Goal: Task Accomplishment & Management: Use online tool/utility

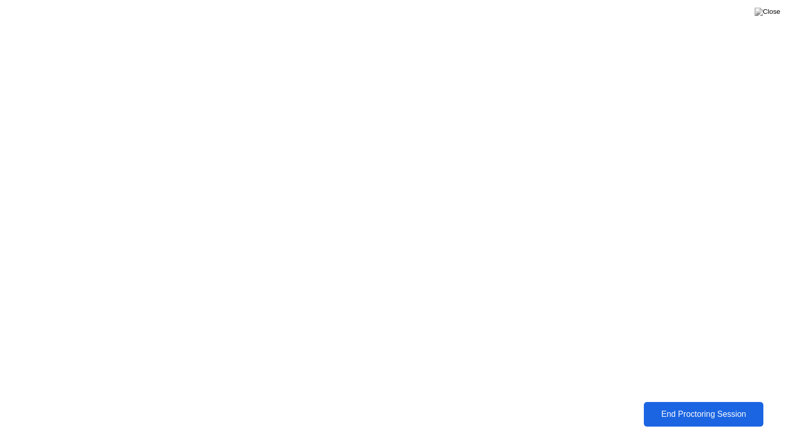
click at [678, 421] on button "End Proctoring Session" at bounding box center [703, 414] width 120 height 25
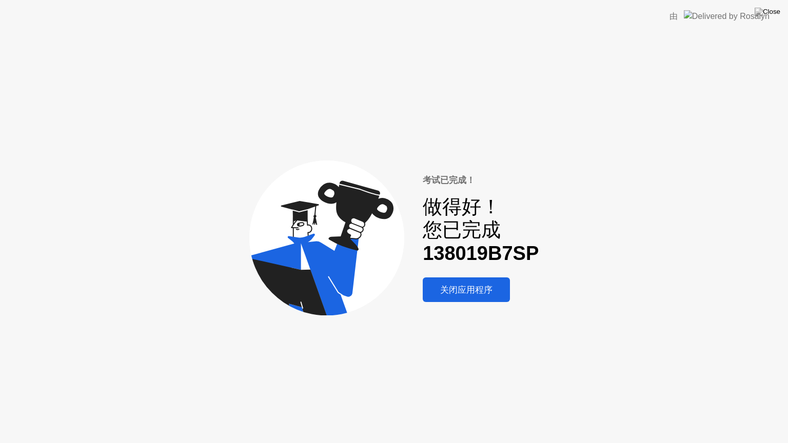
click at [554, 255] on div "考试已完成！ 做得好！ 您已完成 138019B7SP 关闭应用程序" at bounding box center [394, 238] width 788 height 410
click at [774, 13] on img at bounding box center [767, 12] width 26 height 8
click at [461, 294] on div "关闭应用程序" at bounding box center [466, 290] width 81 height 12
